Goal: Transaction & Acquisition: Purchase product/service

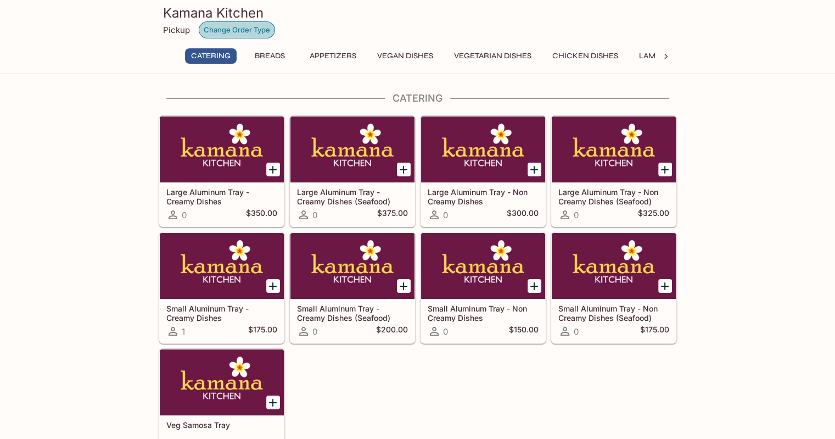
click at [236, 31] on button "Change Order Type" at bounding box center [237, 29] width 76 height 17
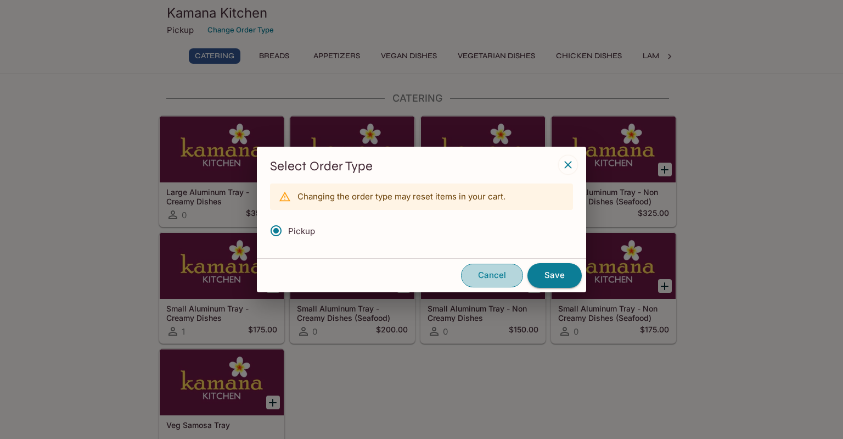
click at [492, 276] on button "Cancel" at bounding box center [492, 275] width 62 height 23
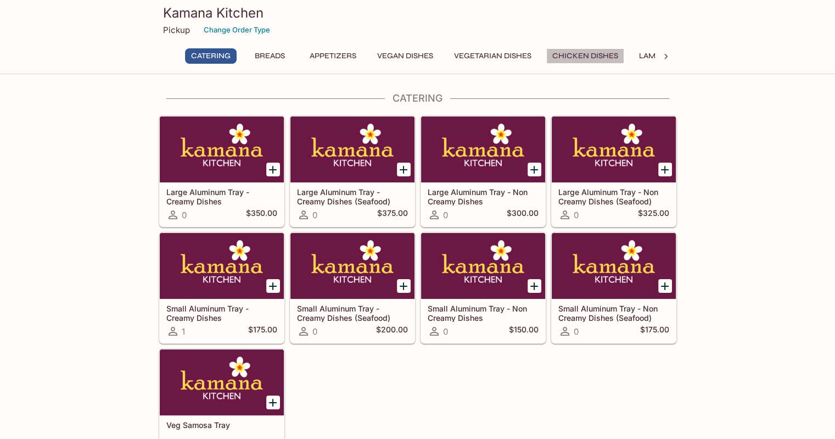
click at [573, 61] on button "Chicken Dishes" at bounding box center [585, 55] width 78 height 15
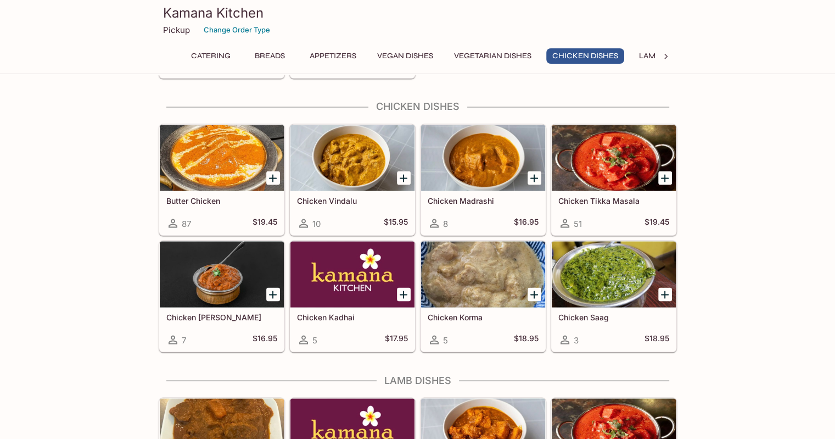
scroll to position [1941, 0]
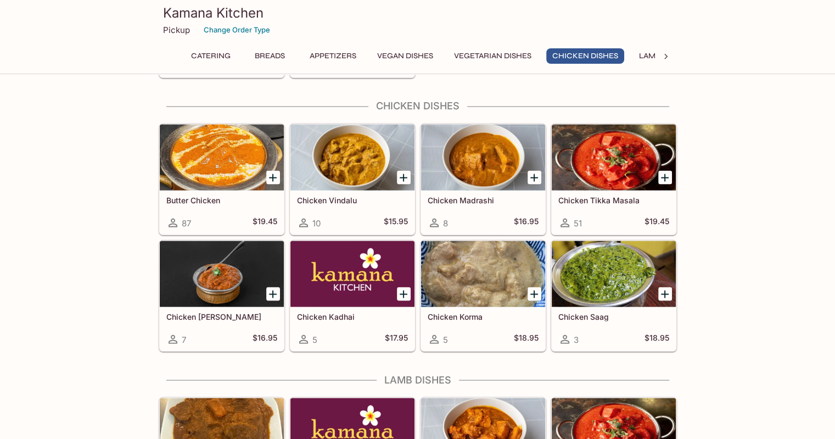
click at [535, 287] on icon "Add Chicken Korma" at bounding box center [534, 293] width 13 height 13
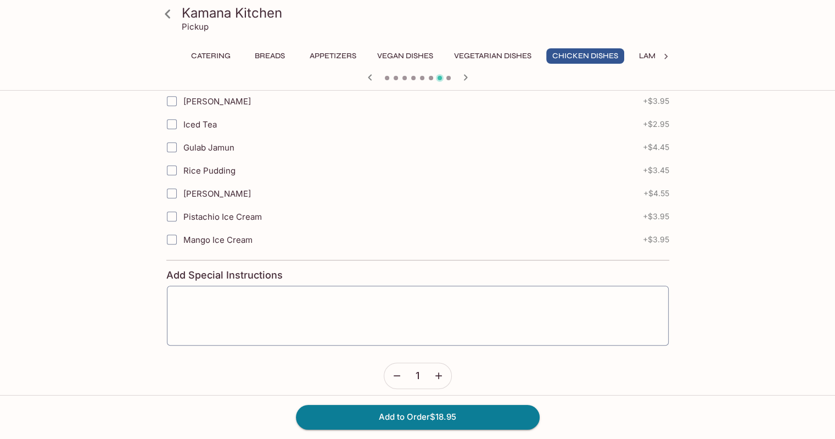
scroll to position [478, 0]
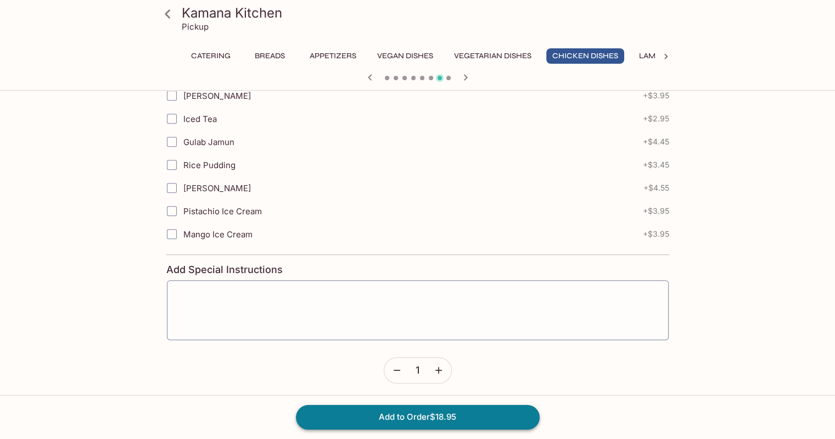
click at [448, 417] on button "Add to Order $18.95" at bounding box center [418, 417] width 244 height 24
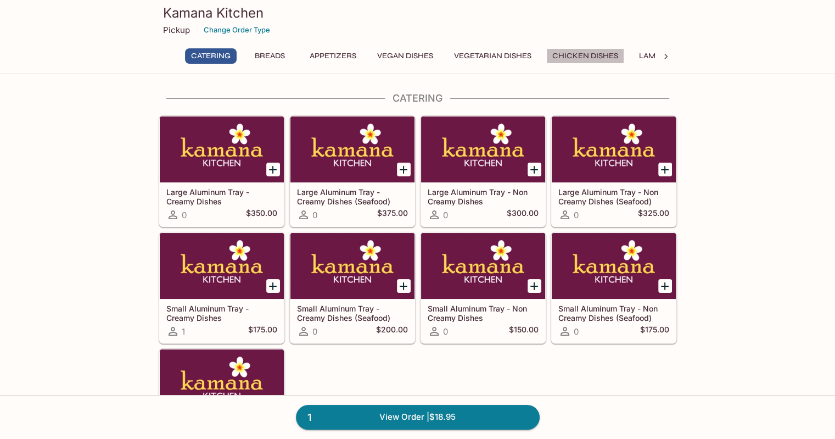
click at [593, 60] on button "Chicken Dishes" at bounding box center [585, 55] width 78 height 15
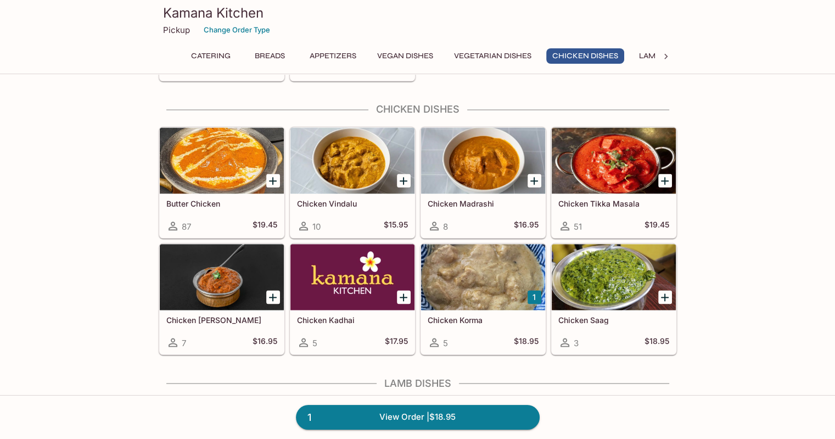
scroll to position [1941, 0]
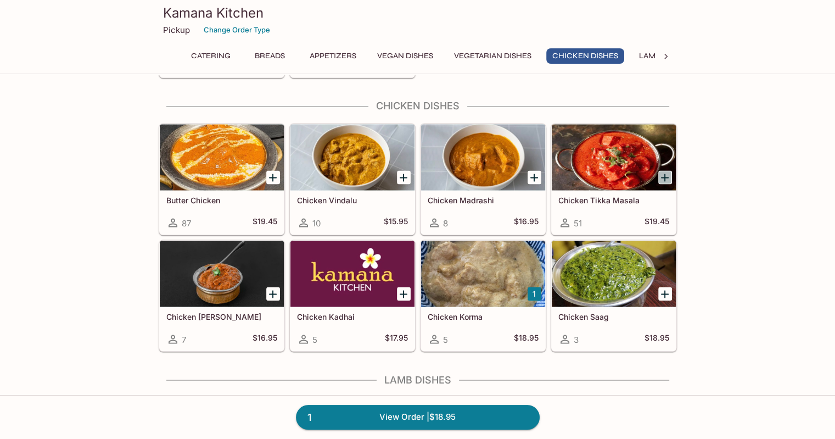
click at [666, 171] on icon "Add Chicken Tikka Masala" at bounding box center [664, 177] width 13 height 13
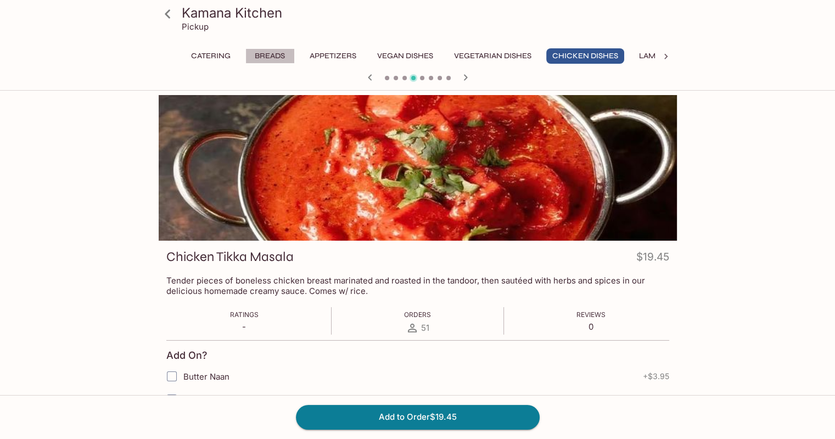
click at [265, 59] on button "Breads" at bounding box center [269, 55] width 49 height 15
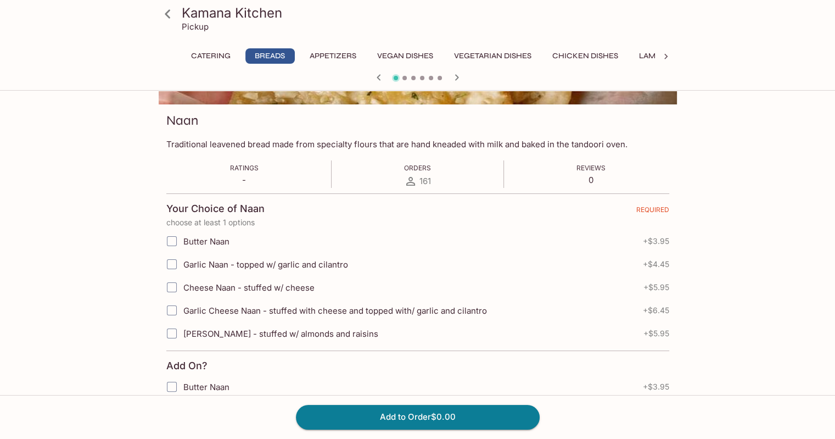
scroll to position [165, 0]
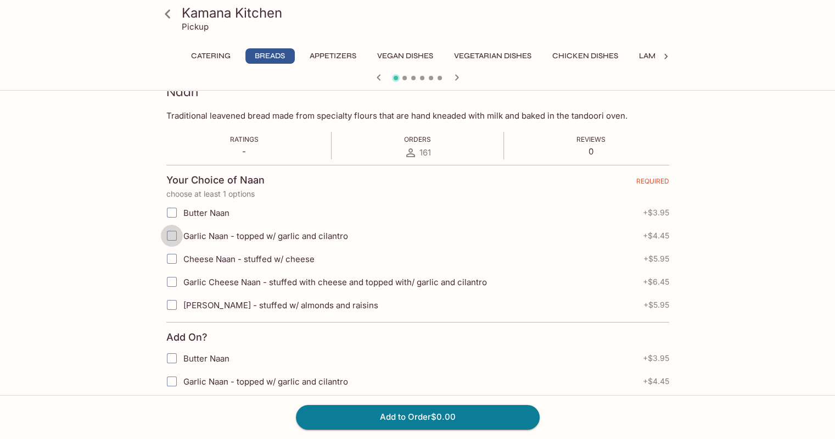
click at [171, 233] on input "Garlic Naan - topped w/ garlic and cilantro" at bounding box center [172, 236] width 22 height 22
checkbox input "true"
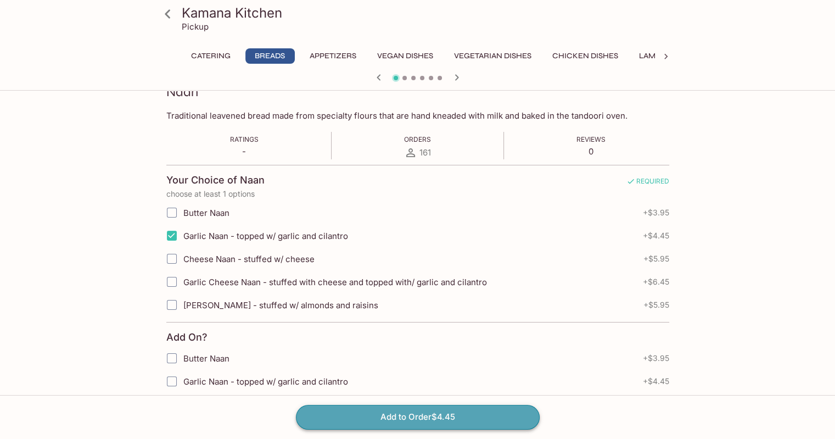
click at [427, 417] on button "Add to Order $4.45" at bounding box center [418, 417] width 244 height 24
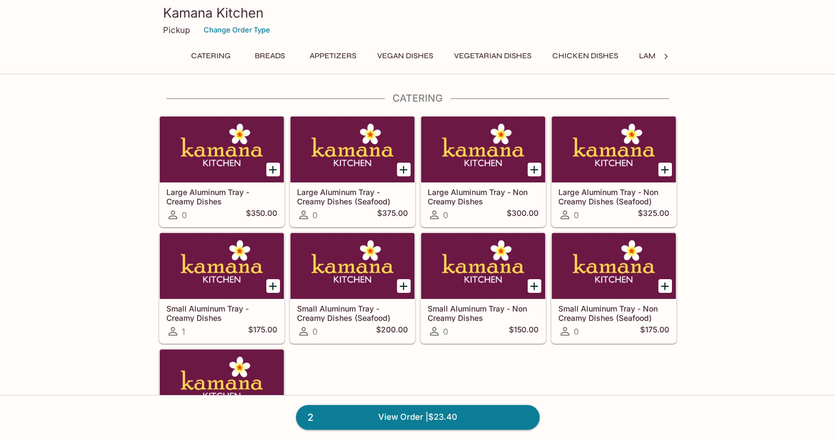
click at [667, 59] on icon at bounding box center [666, 56] width 11 height 11
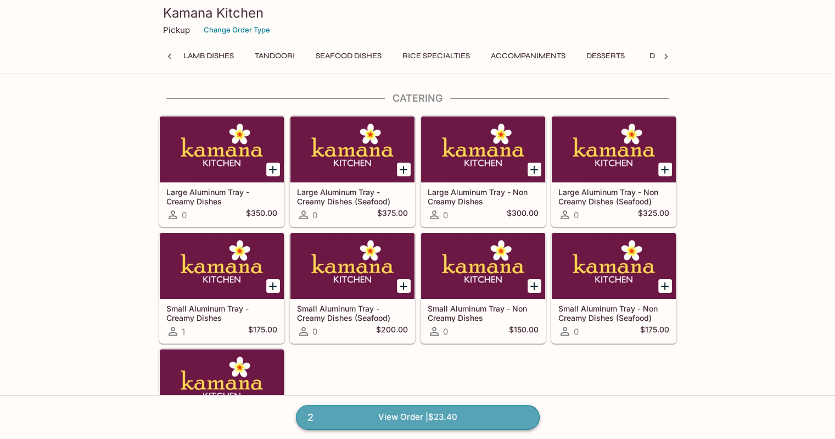
click at [394, 416] on link "2 View Order | $23.40" at bounding box center [418, 417] width 244 height 24
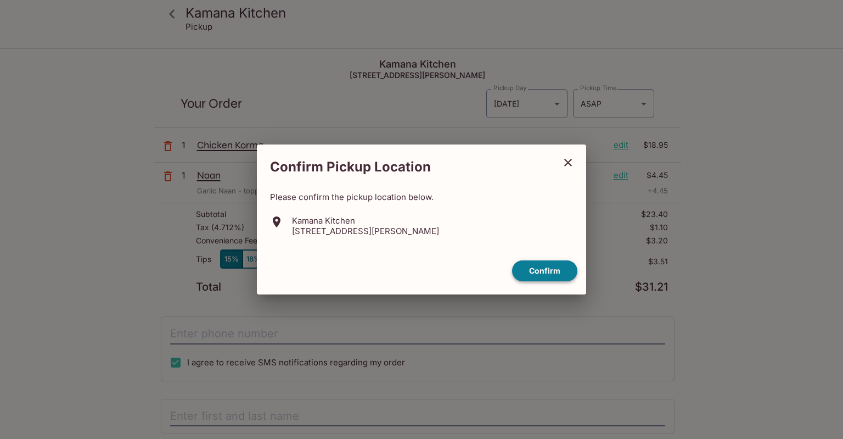
click at [540, 274] on button "Confirm" at bounding box center [544, 270] width 65 height 21
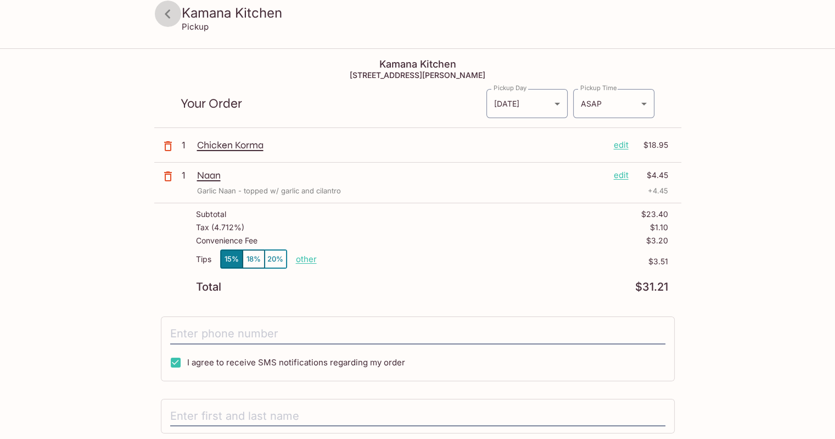
click at [165, 14] on icon at bounding box center [167, 13] width 5 height 9
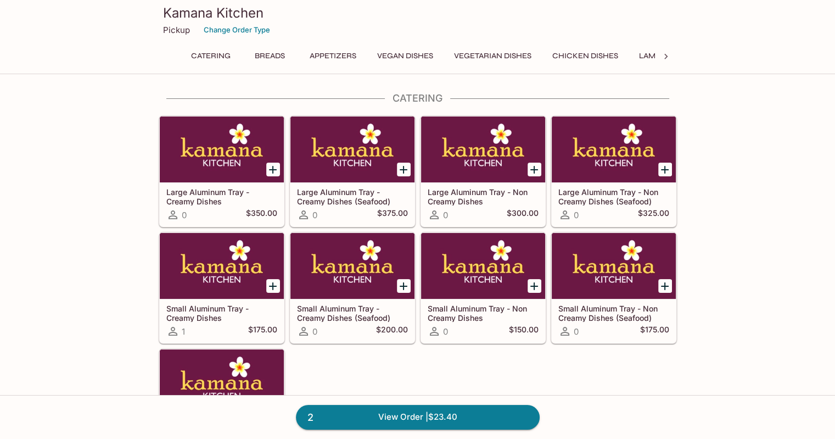
click at [597, 58] on button "Chicken Dishes" at bounding box center [585, 55] width 78 height 15
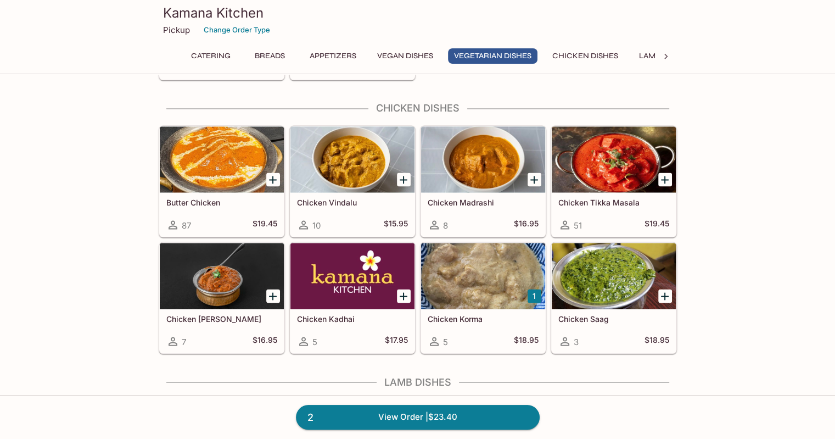
scroll to position [1941, 0]
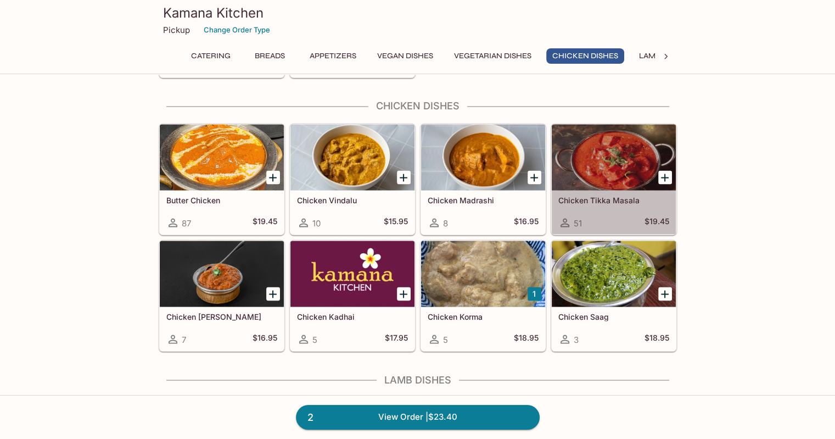
click at [609, 195] on h5 "Chicken Tikka Masala" at bounding box center [613, 199] width 111 height 9
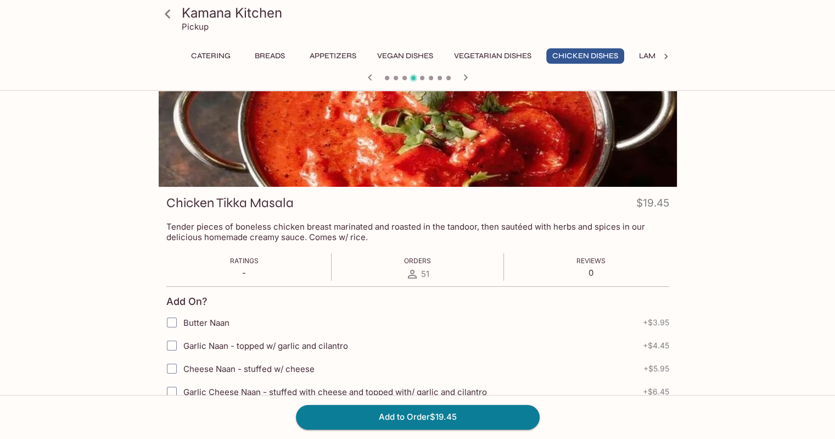
scroll to position [110, 0]
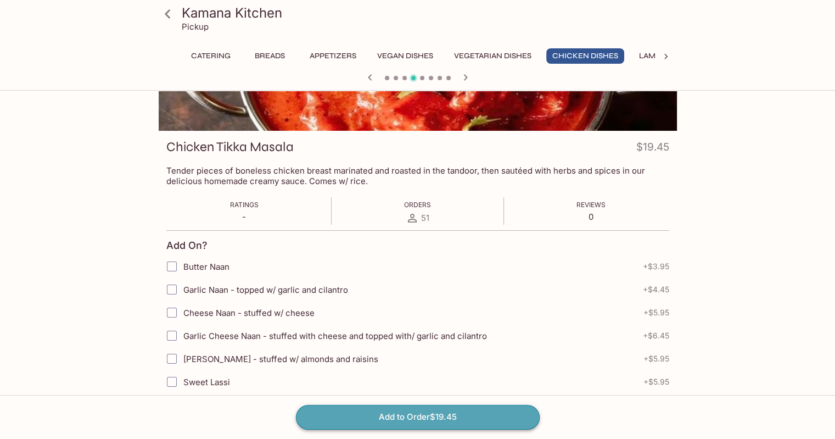
click at [415, 418] on button "Add to Order $19.45" at bounding box center [418, 417] width 244 height 24
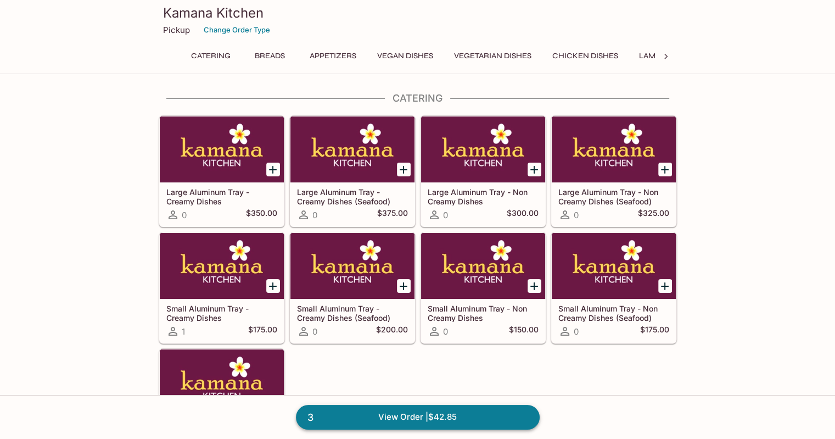
click at [419, 417] on link "3 View Order | $42.85" at bounding box center [418, 417] width 244 height 24
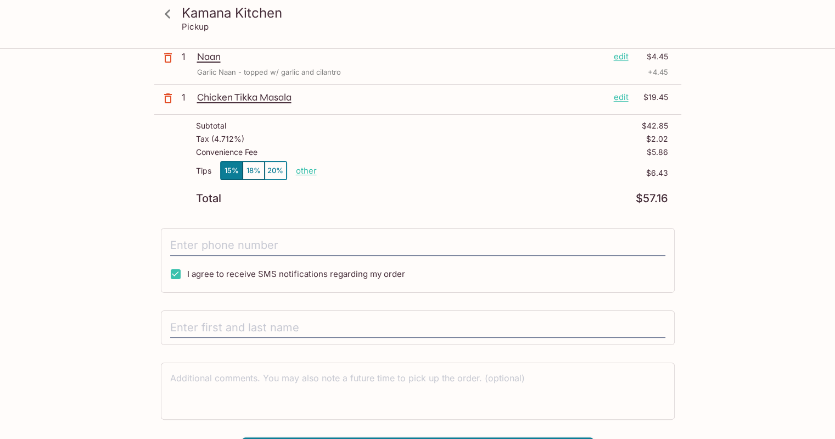
scroll to position [142, 0]
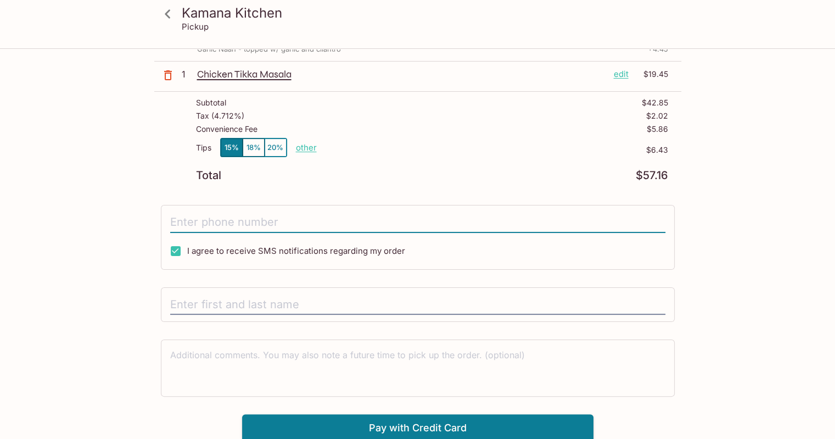
click at [239, 220] on input "tel" at bounding box center [417, 222] width 495 height 21
type input "[PHONE_NUMBER]"
click at [276, 300] on input "text" at bounding box center [417, 304] width 495 height 21
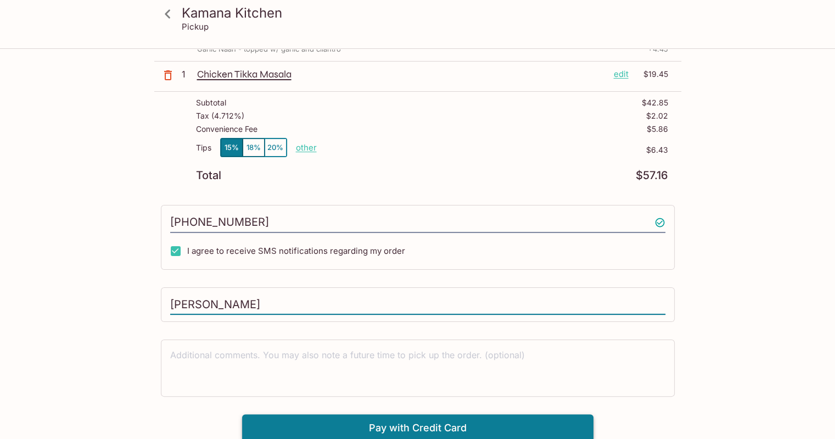
type input "[PERSON_NAME]"
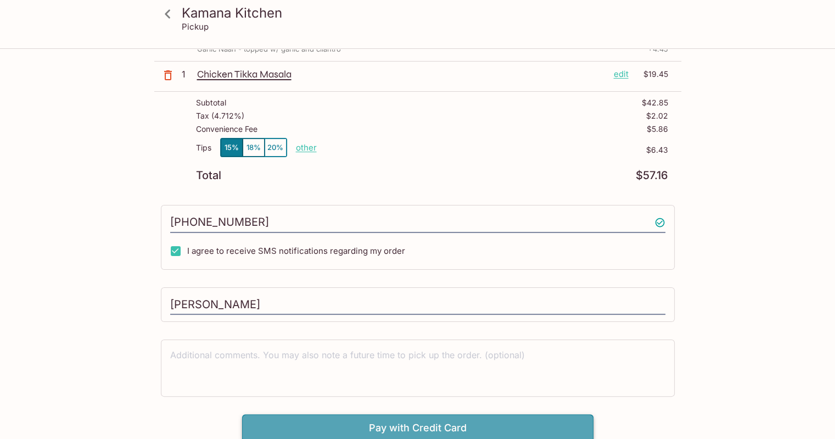
click at [427, 425] on button "Pay with Credit Card" at bounding box center [417, 427] width 351 height 27
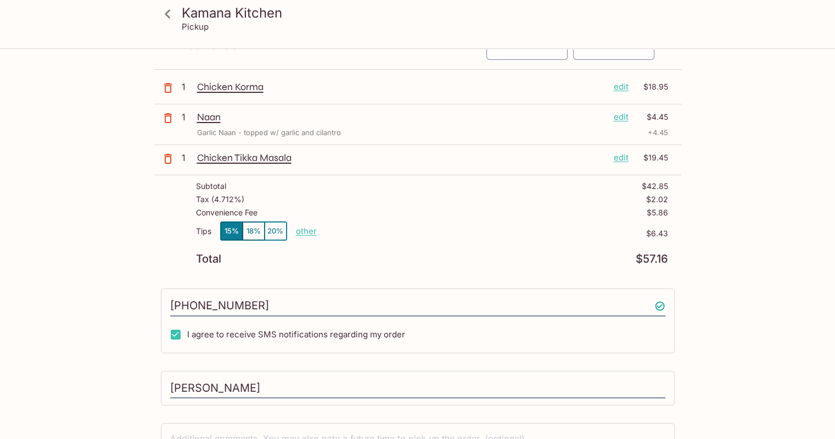
scroll to position [0, 0]
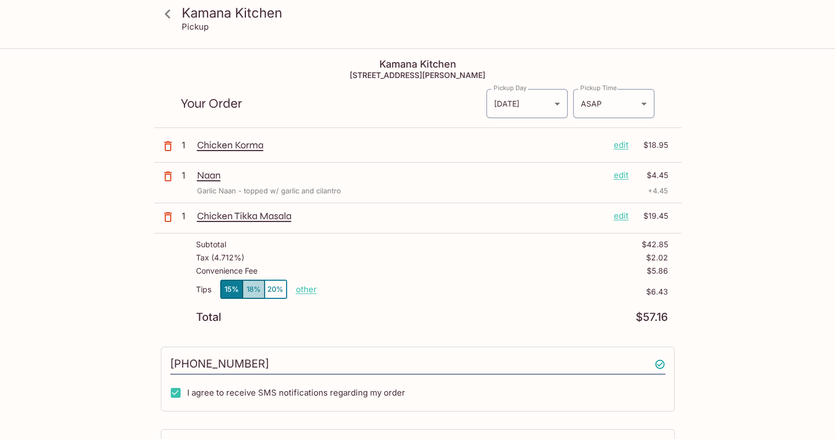
click at [249, 287] on button "18%" at bounding box center [254, 289] width 22 height 18
click at [232, 288] on button "15%" at bounding box center [232, 289] width 22 height 18
click at [251, 284] on button "18%" at bounding box center [254, 289] width 22 height 18
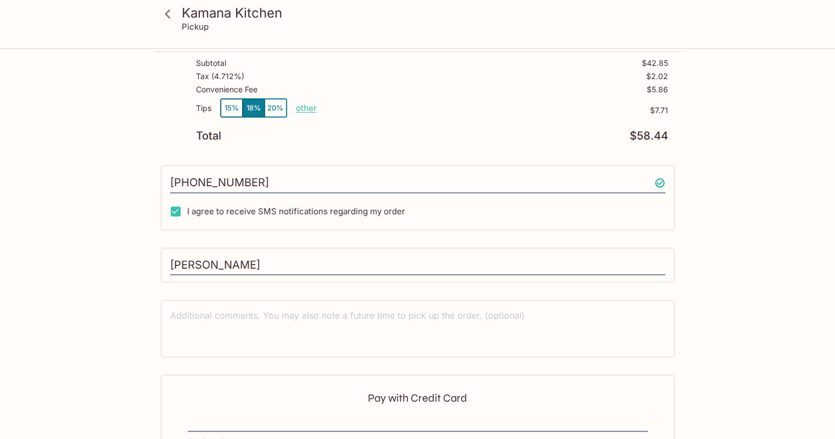
scroll to position [306, 0]
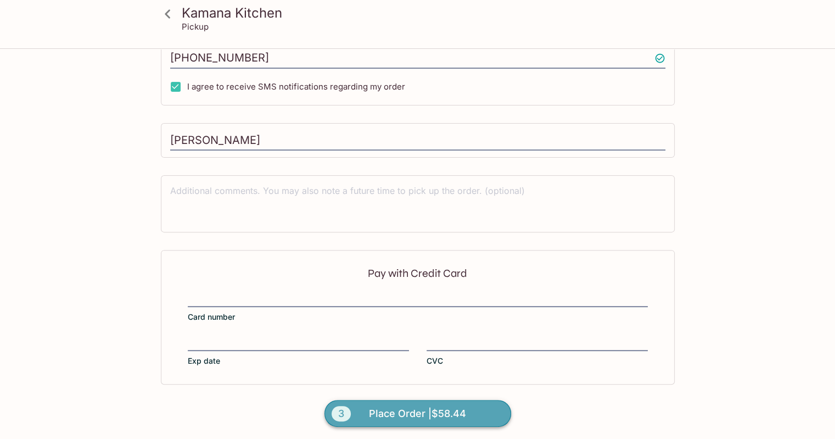
click at [430, 415] on span "Place Order | $58.44" at bounding box center [417, 414] width 97 height 18
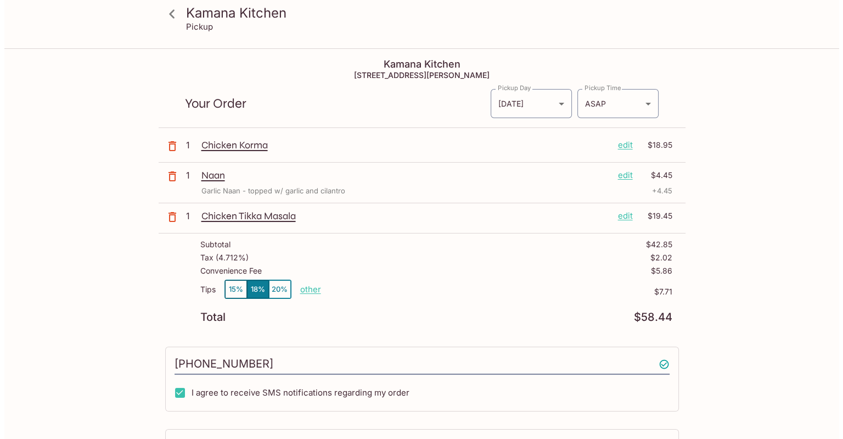
scroll to position [0, 0]
